Goal: Check status: Check status

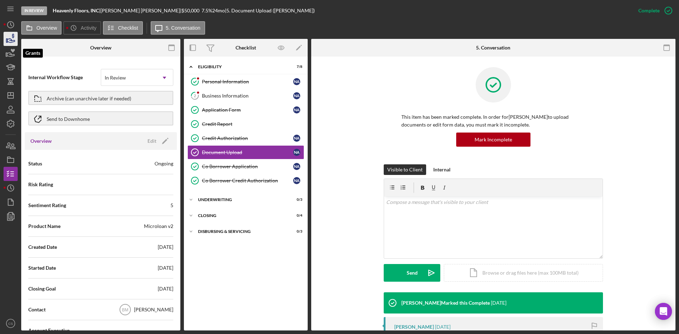
scroll to position [257, 0]
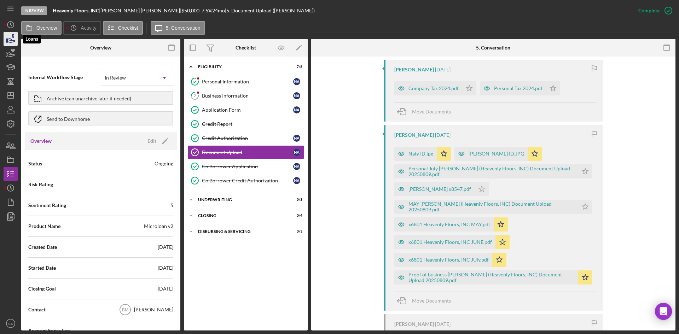
click at [6, 38] on icon "button" at bounding box center [11, 39] width 18 height 18
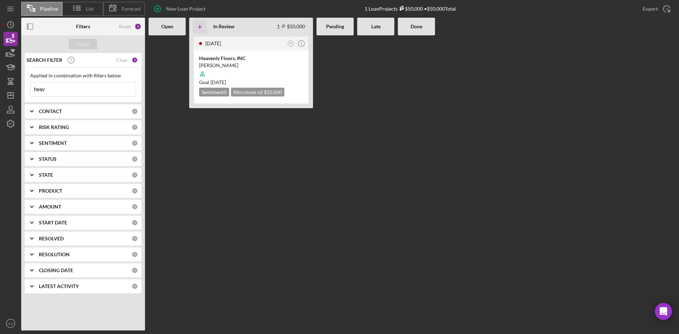
click at [85, 94] on input "heav" at bounding box center [82, 89] width 105 height 14
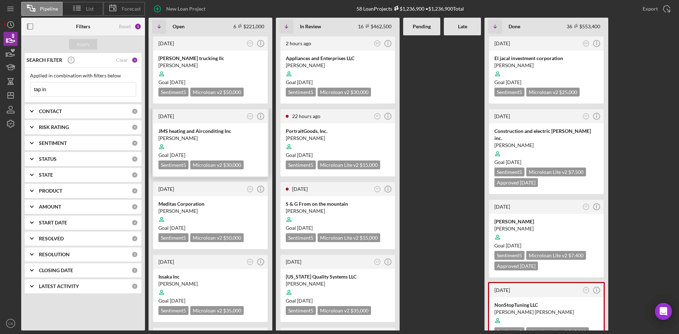
type input "tap in"
click at [197, 131] on div "JMS heating and Airconditing Inc" at bounding box center [210, 131] width 104 height 7
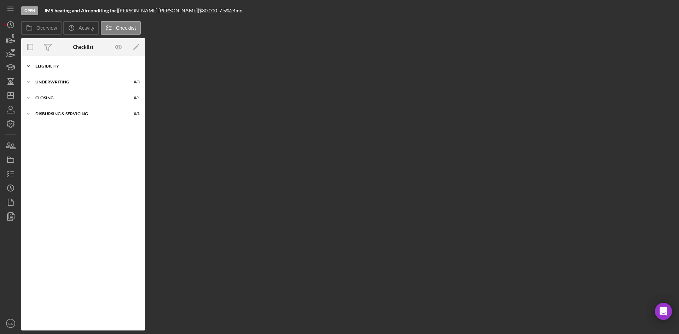
click at [37, 63] on div "Icon/Expander Eligibility 0 / 6" at bounding box center [83, 66] width 124 height 14
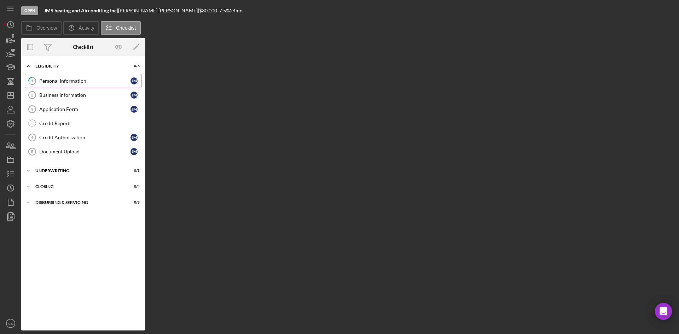
click at [68, 81] on div "Personal Information" at bounding box center [84, 81] width 91 height 6
